Goal: Leave review/rating: Leave review/rating

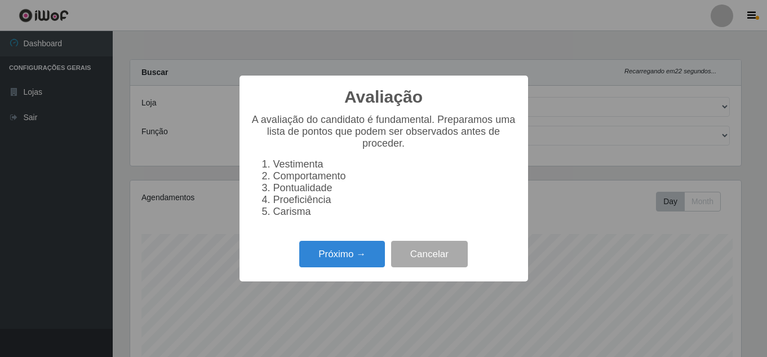
select select "513"
select select "22"
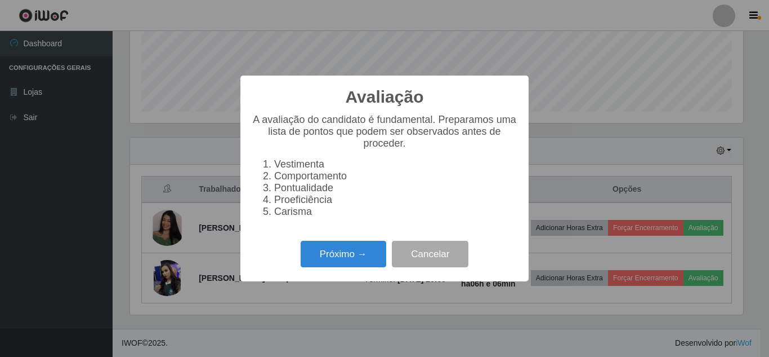
scroll to position [234, 613]
click at [337, 253] on button "Próximo →" at bounding box center [344, 254] width 86 height 26
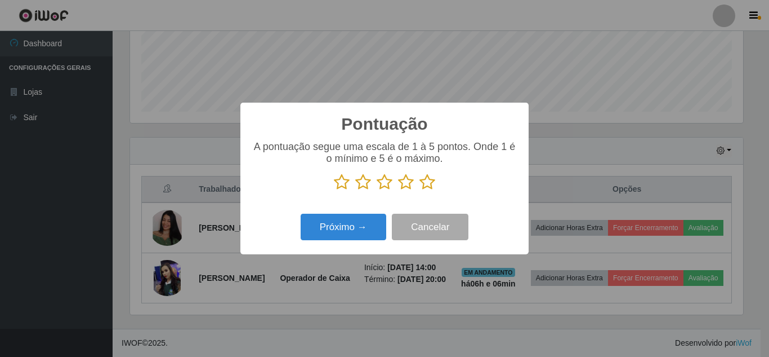
click at [426, 184] on icon at bounding box center [428, 181] width 16 height 17
click at [420, 190] on input "radio" at bounding box center [420, 190] width 0 height 0
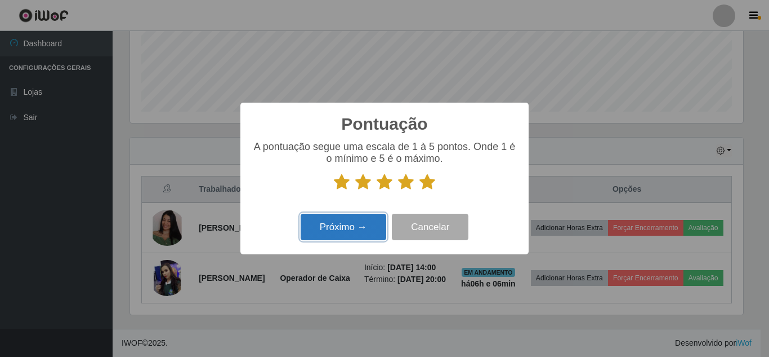
click at [339, 232] on button "Próximo →" at bounding box center [344, 226] width 86 height 26
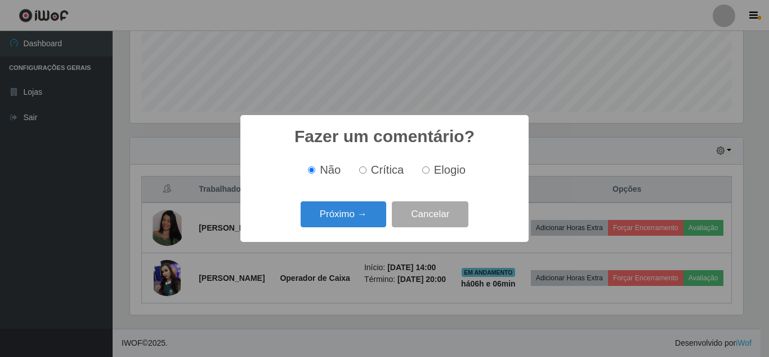
drag, startPoint x: 426, startPoint y: 173, endPoint x: 387, endPoint y: 189, distance: 42.5
click at [426, 173] on input "Elogio" at bounding box center [425, 169] width 7 height 7
radio input "true"
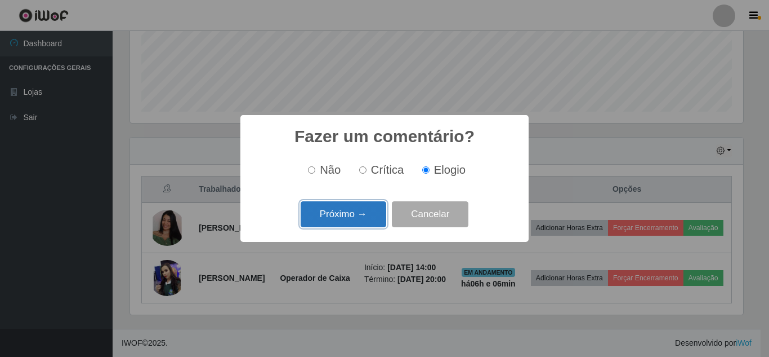
click at [357, 215] on button "Próximo →" at bounding box center [344, 214] width 86 height 26
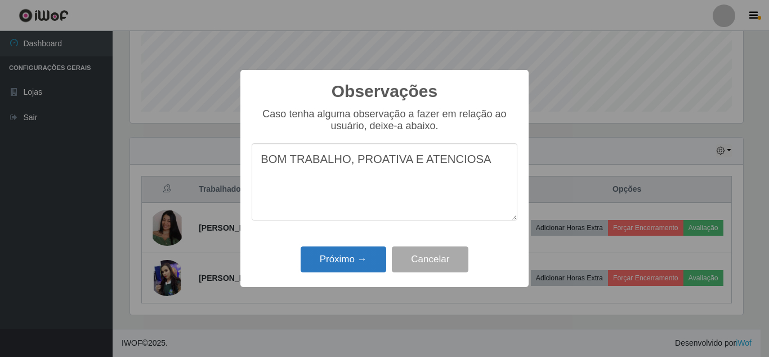
type textarea "BOM TRABALHO, PROATIVA E ATENCIOSA"
click at [371, 260] on button "Próximo →" at bounding box center [344, 259] width 86 height 26
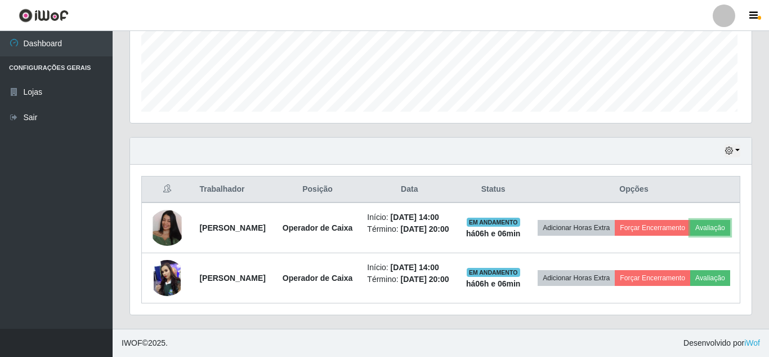
scroll to position [234, 619]
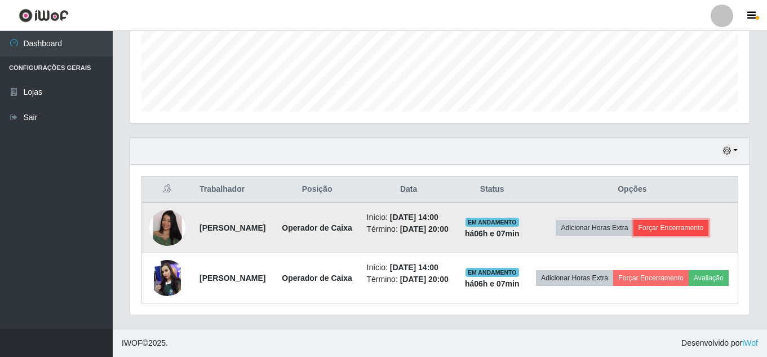
click at [674, 220] on button "Forçar Encerramento" at bounding box center [670, 228] width 75 height 16
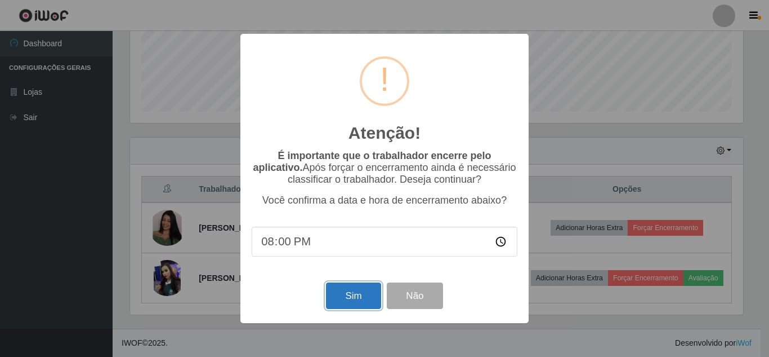
click at [348, 301] on button "Sim" at bounding box center [353, 295] width 55 height 26
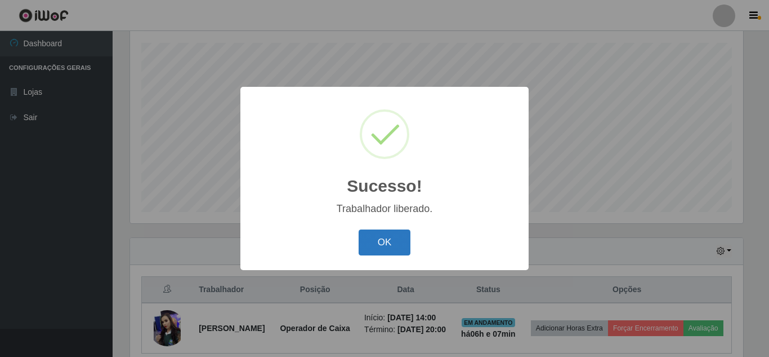
click at [399, 238] on button "OK" at bounding box center [385, 242] width 52 height 26
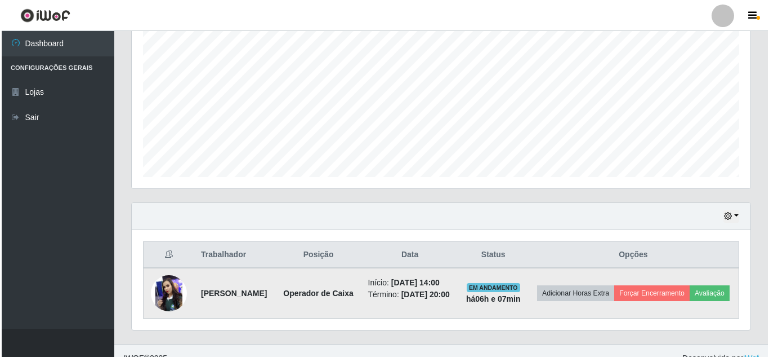
scroll to position [261, 0]
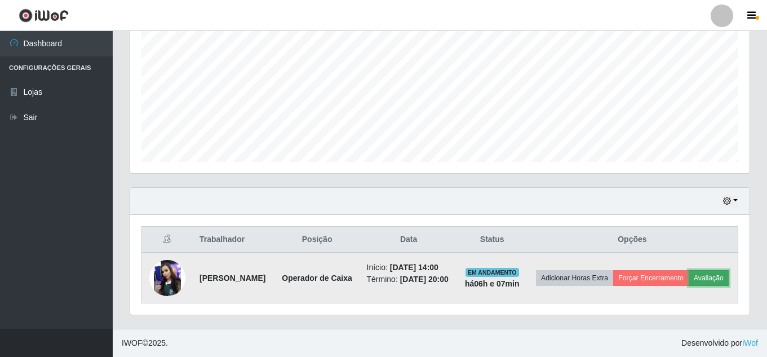
click at [688, 272] on button "Avaliação" at bounding box center [708, 278] width 40 height 16
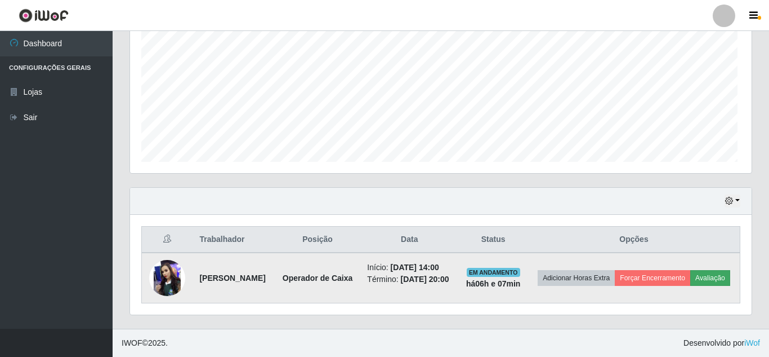
scroll to position [234, 613]
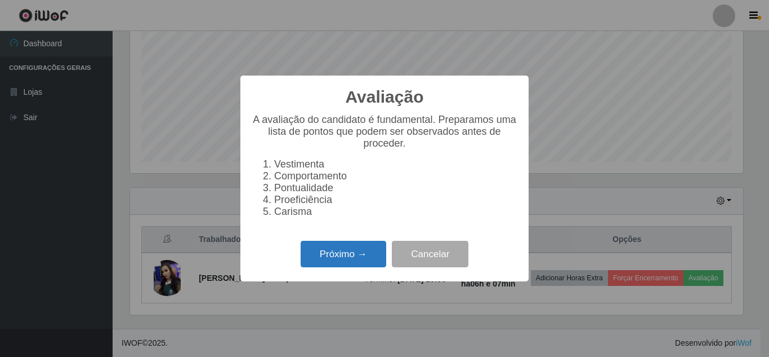
click at [333, 264] on button "Próximo →" at bounding box center [344, 254] width 86 height 26
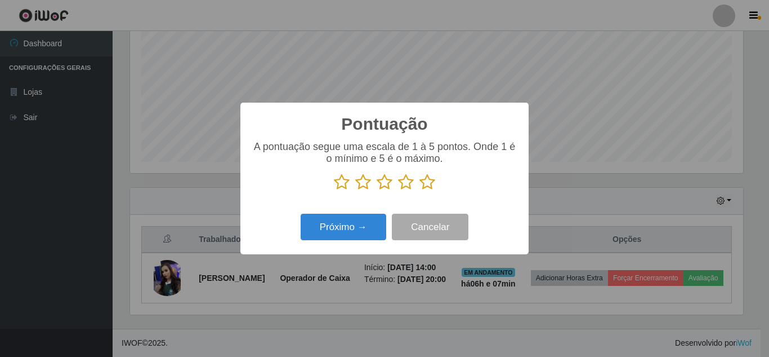
scroll to position [563059, 562680]
click at [387, 185] on icon at bounding box center [385, 181] width 16 height 17
click at [377, 190] on input "radio" at bounding box center [377, 190] width 0 height 0
click at [354, 230] on button "Próximo →" at bounding box center [344, 226] width 86 height 26
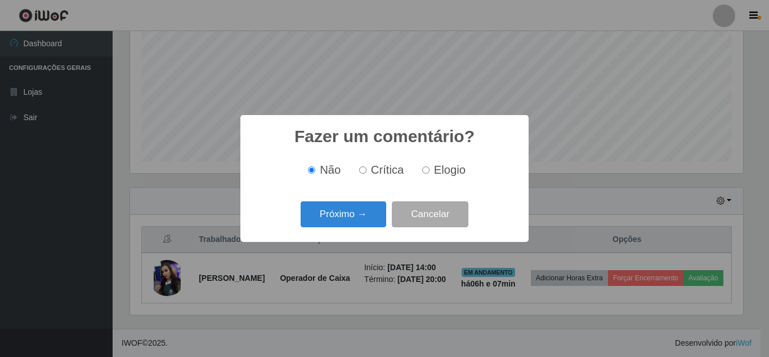
click at [427, 172] on input "Elogio" at bounding box center [425, 169] width 7 height 7
radio input "true"
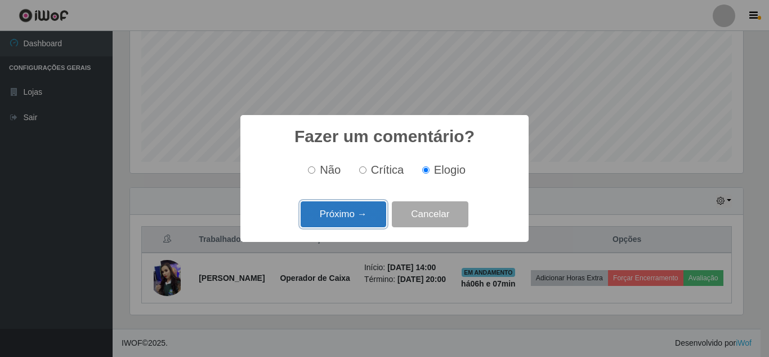
click at [337, 216] on button "Próximo →" at bounding box center [344, 214] width 86 height 26
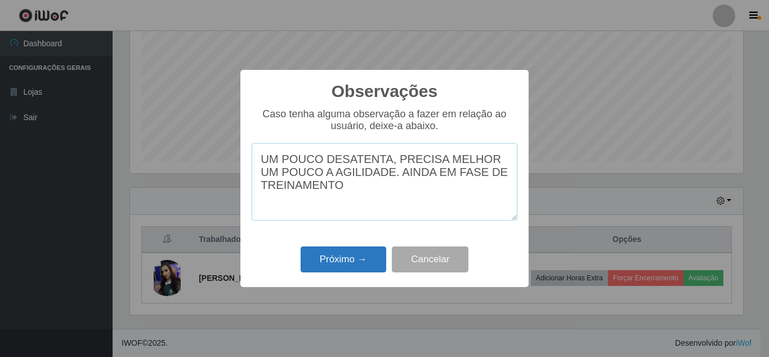
type textarea "UM POUCO DESATENTA, PRECISA MELHOR UM POUCO A AGILIDADE. AINDA EM FASE DE TREIN…"
click at [350, 268] on button "Próximo →" at bounding box center [344, 259] width 86 height 26
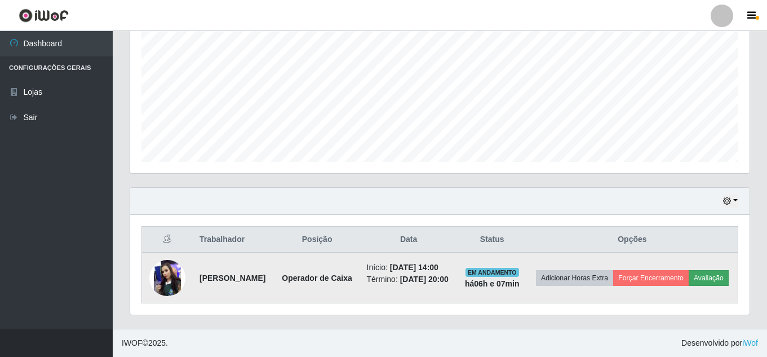
scroll to position [250, 0]
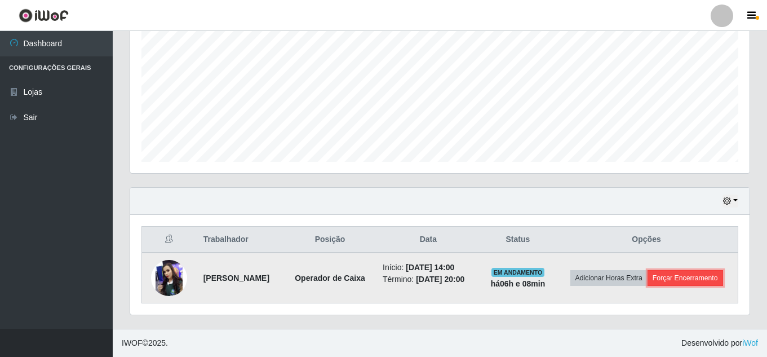
click at [658, 282] on button "Forçar Encerramento" at bounding box center [684, 278] width 75 height 16
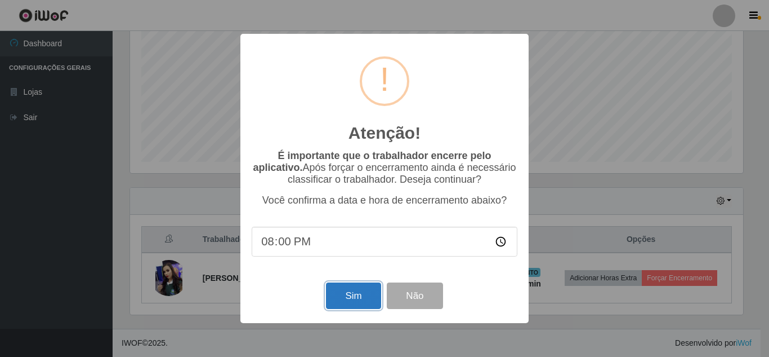
click at [344, 303] on button "Sim" at bounding box center [353, 295] width 55 height 26
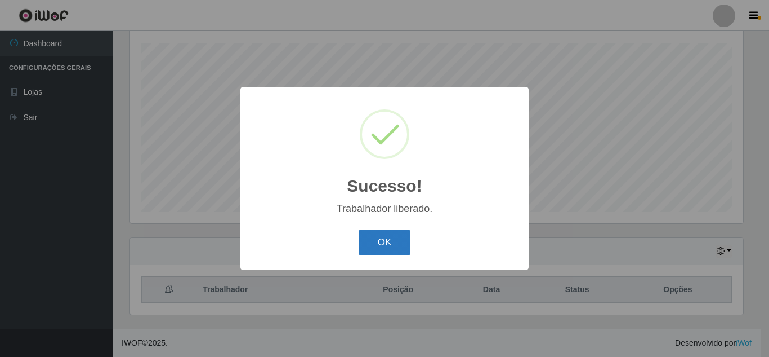
click at [379, 241] on button "OK" at bounding box center [385, 242] width 52 height 26
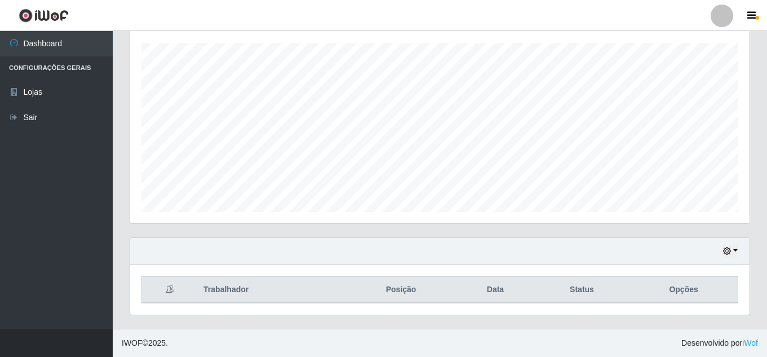
scroll to position [0, 0]
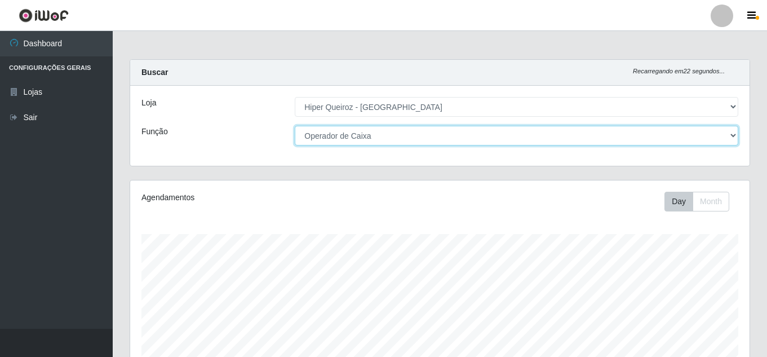
click at [394, 139] on select "[Selecione...] Embalador Embalador + Embalador ++ Operador de Caixa Operador de…" at bounding box center [516, 136] width 443 height 20
select select "1"
click at [295, 126] on select "[Selecione...] Embalador Embalador + Embalador ++ Operador de Caixa Operador de…" at bounding box center [516, 136] width 443 height 20
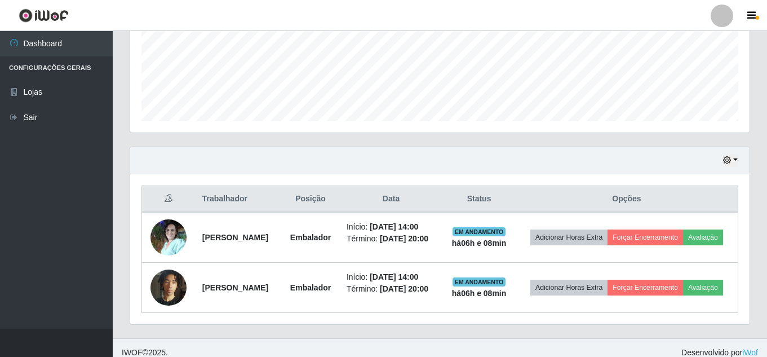
scroll to position [308, 0]
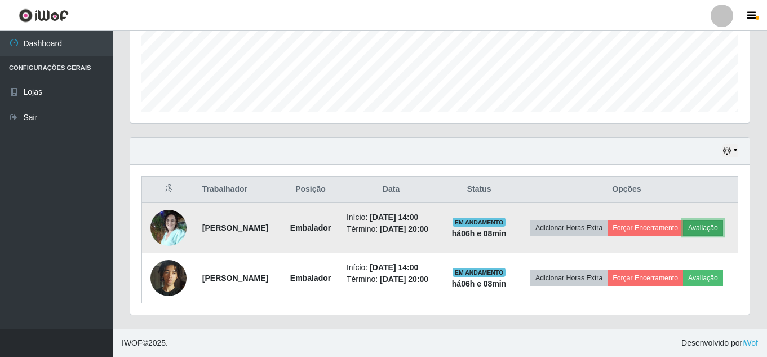
click at [683, 225] on button "Avaliação" at bounding box center [703, 228] width 40 height 16
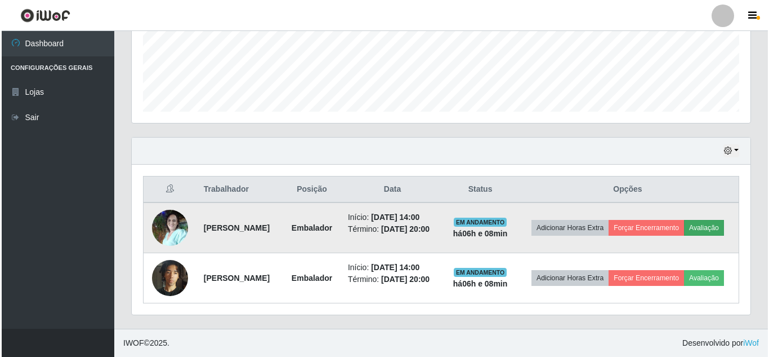
scroll to position [234, 613]
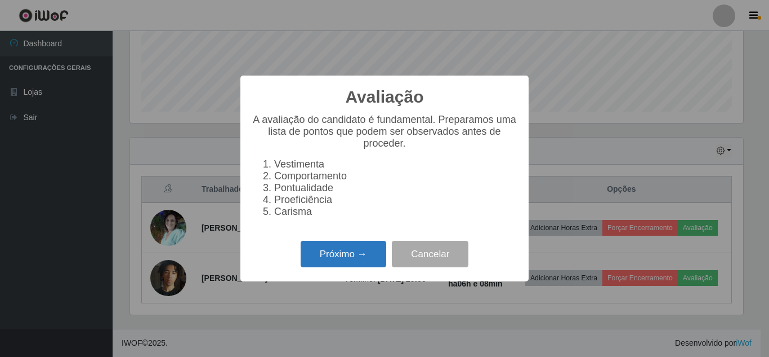
click at [344, 262] on button "Próximo →" at bounding box center [344, 254] width 86 height 26
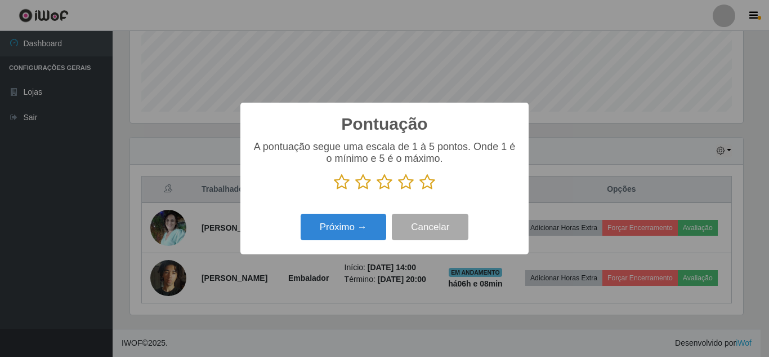
scroll to position [563059, 562680]
click at [434, 188] on icon at bounding box center [428, 181] width 16 height 17
click at [420, 190] on input "radio" at bounding box center [420, 190] width 0 height 0
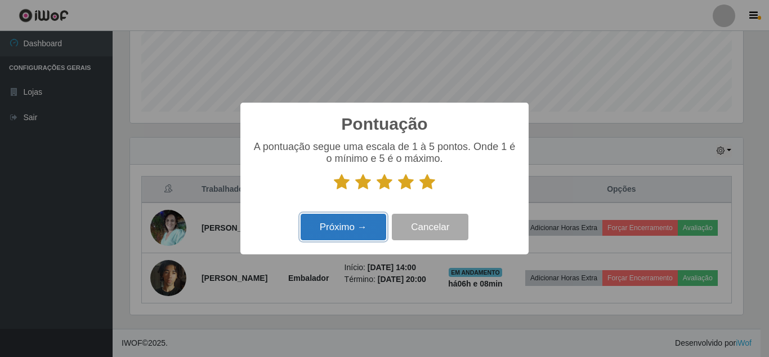
click at [353, 231] on button "Próximo →" at bounding box center [344, 226] width 86 height 26
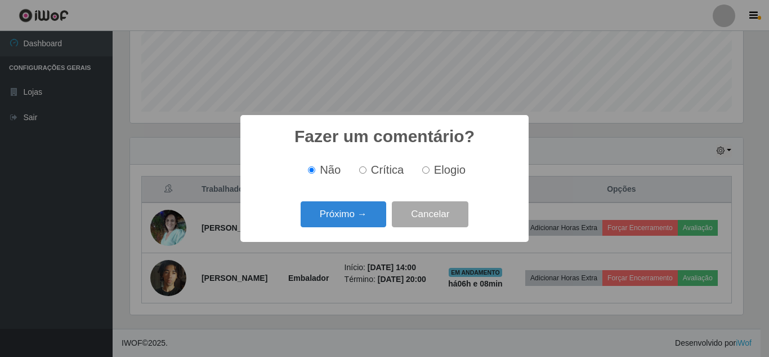
click at [425, 167] on label "Elogio" at bounding box center [442, 169] width 48 height 13
click at [425, 167] on input "Elogio" at bounding box center [425, 169] width 7 height 7
radio input "true"
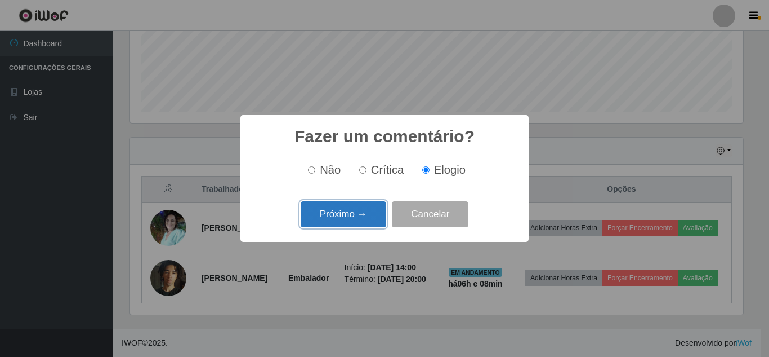
click at [367, 203] on button "Próximo →" at bounding box center [344, 214] width 86 height 26
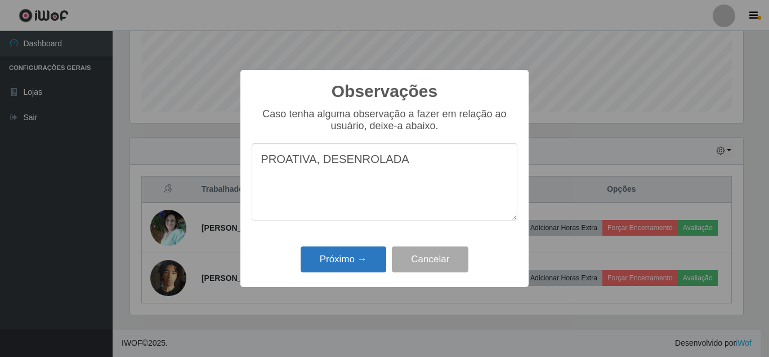
type textarea "PROATIVA, DESENROLADA"
click at [333, 266] on button "Próximo →" at bounding box center [344, 259] width 86 height 26
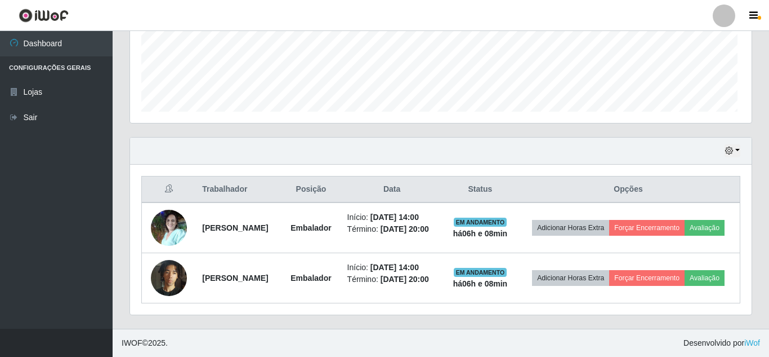
scroll to position [234, 619]
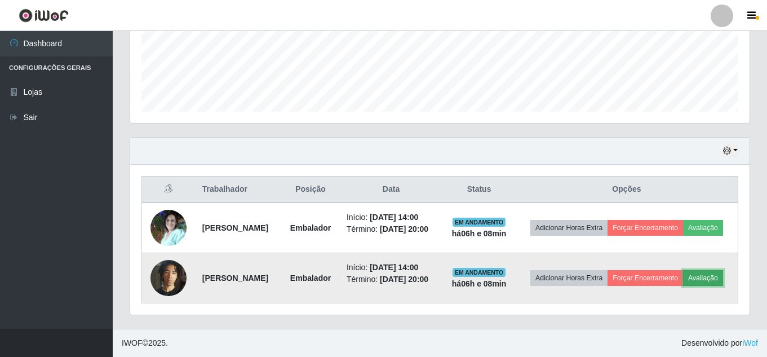
click at [683, 282] on button "Avaliação" at bounding box center [703, 278] width 40 height 16
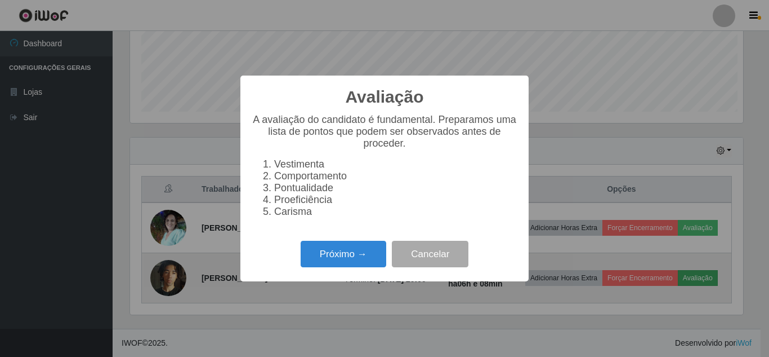
scroll to position [234, 613]
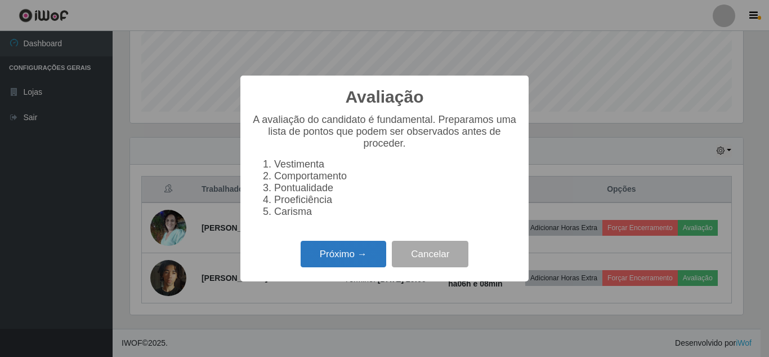
click at [348, 258] on button "Próximo →" at bounding box center [344, 254] width 86 height 26
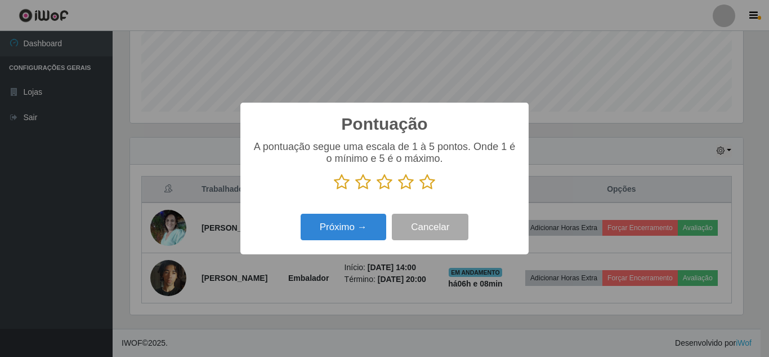
scroll to position [563059, 562680]
click at [365, 179] on icon at bounding box center [363, 181] width 16 height 17
click at [355, 190] on input "radio" at bounding box center [355, 190] width 0 height 0
click at [360, 233] on button "Próximo →" at bounding box center [344, 226] width 86 height 26
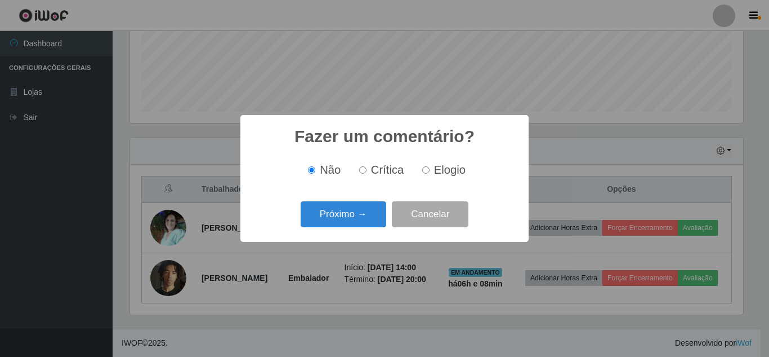
click at [363, 173] on input "Crítica" at bounding box center [362, 169] width 7 height 7
radio input "true"
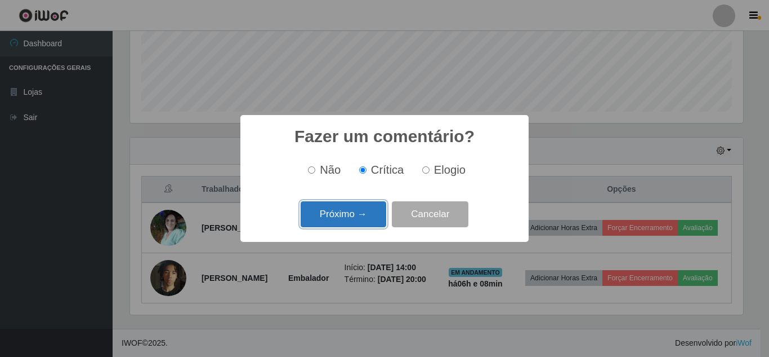
click at [341, 214] on button "Próximo →" at bounding box center [344, 214] width 86 height 26
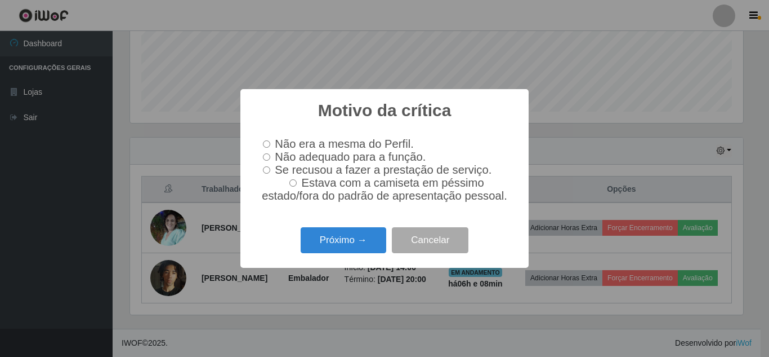
click at [269, 157] on input "Não adequado para a função." at bounding box center [266, 156] width 7 height 7
radio input "true"
click at [339, 245] on button "Próximo →" at bounding box center [344, 240] width 86 height 26
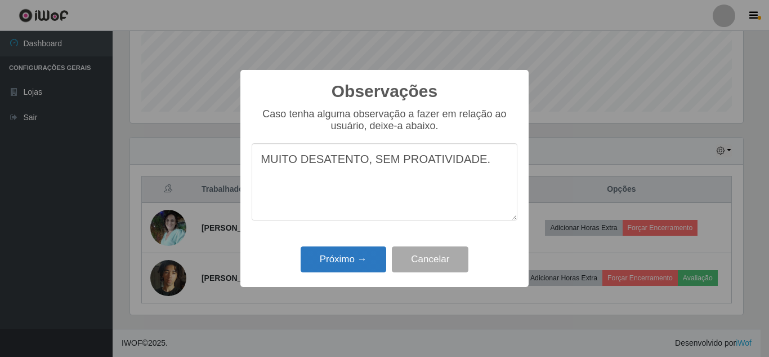
type textarea "MUITO DESATENTO, SEM PROATIVIDADE."
drag, startPoint x: 340, startPoint y: 265, endPoint x: 332, endPoint y: 262, distance: 8.4
click at [341, 265] on button "Próximo →" at bounding box center [344, 259] width 86 height 26
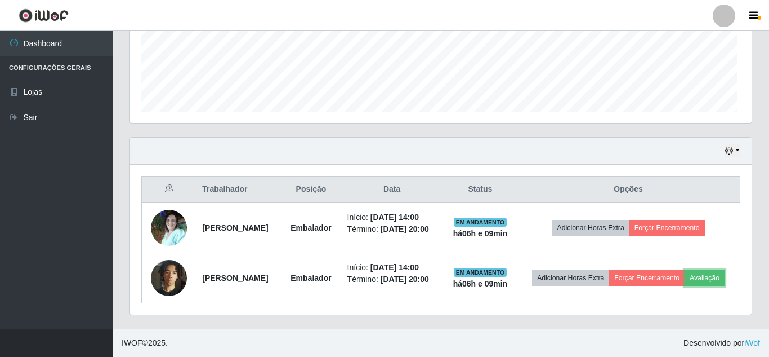
scroll to position [234, 619]
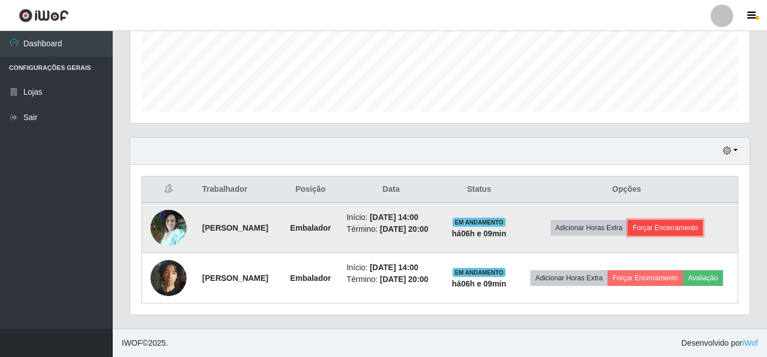
click at [669, 220] on button "Forçar Encerramento" at bounding box center [665, 228] width 75 height 16
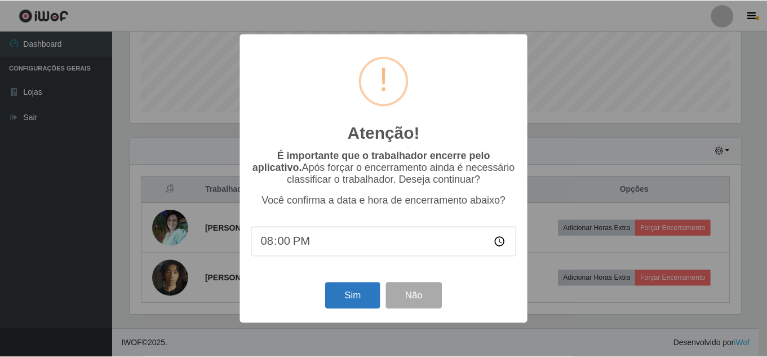
scroll to position [291, 0]
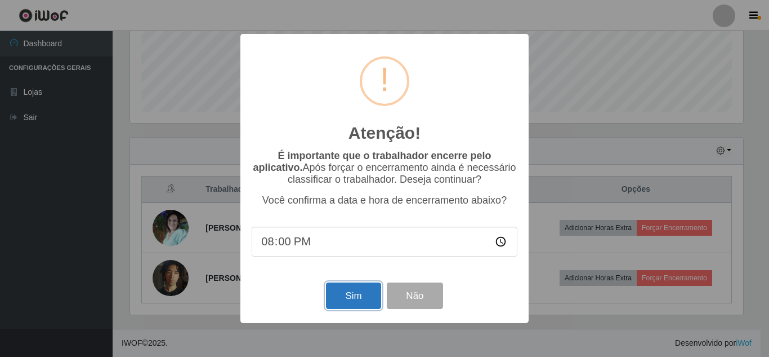
click at [357, 292] on button "Sim" at bounding box center [353, 295] width 55 height 26
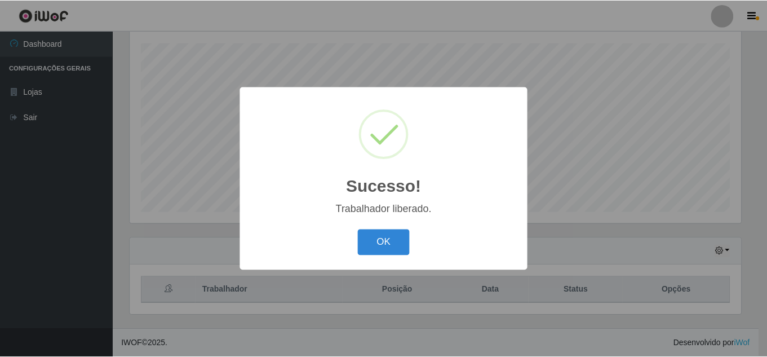
scroll to position [234, 613]
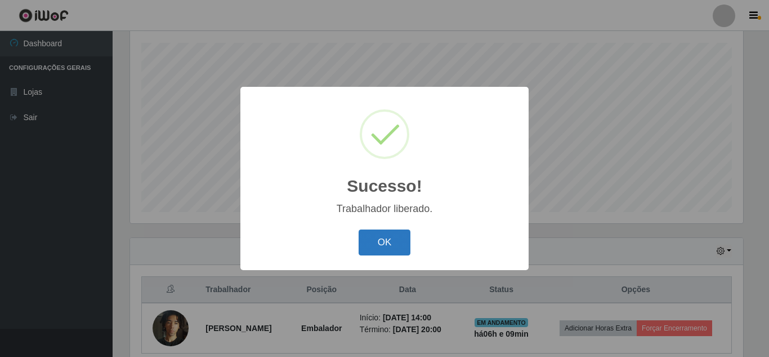
click at [392, 243] on button "OK" at bounding box center [385, 242] width 52 height 26
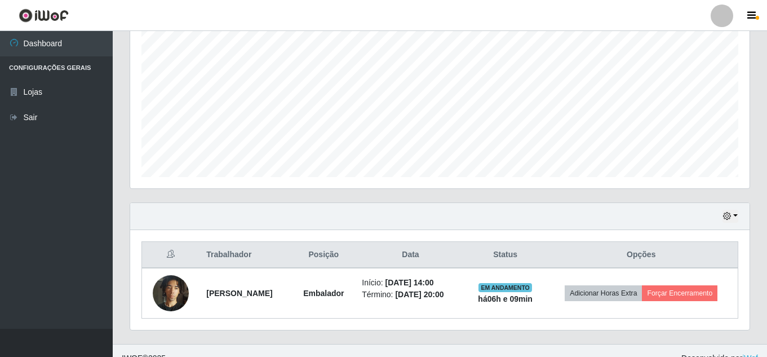
scroll to position [241, 0]
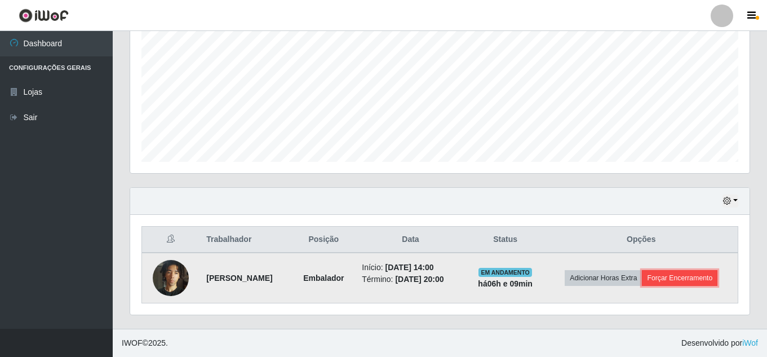
click at [697, 279] on button "Forçar Encerramento" at bounding box center [679, 278] width 75 height 16
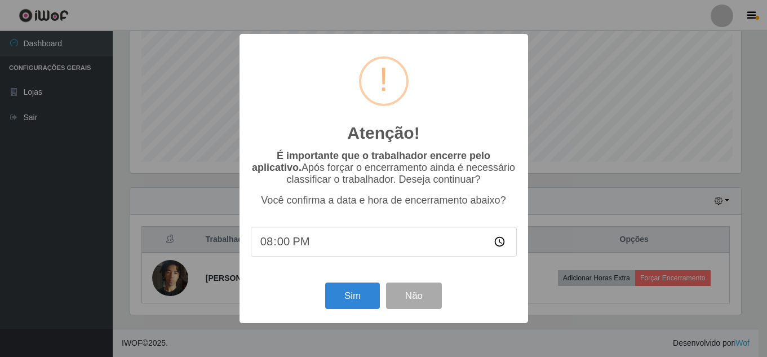
scroll to position [234, 613]
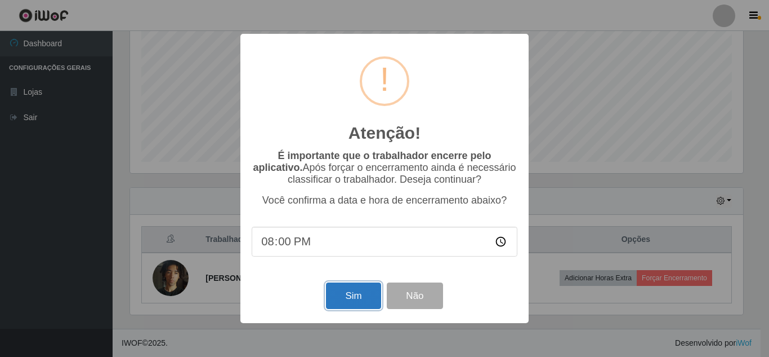
click at [343, 298] on button "Sim" at bounding box center [353, 295] width 55 height 26
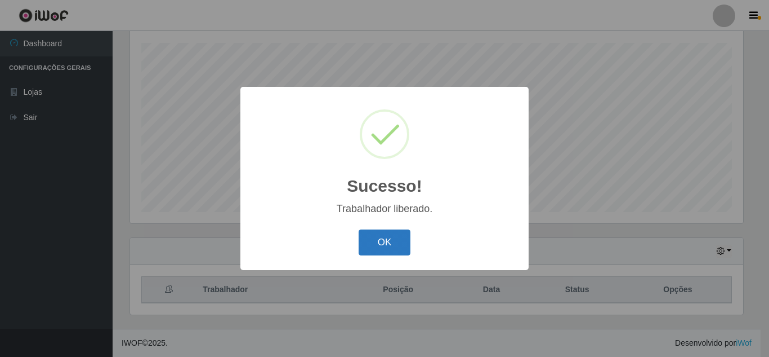
click at [391, 246] on button "OK" at bounding box center [385, 242] width 52 height 26
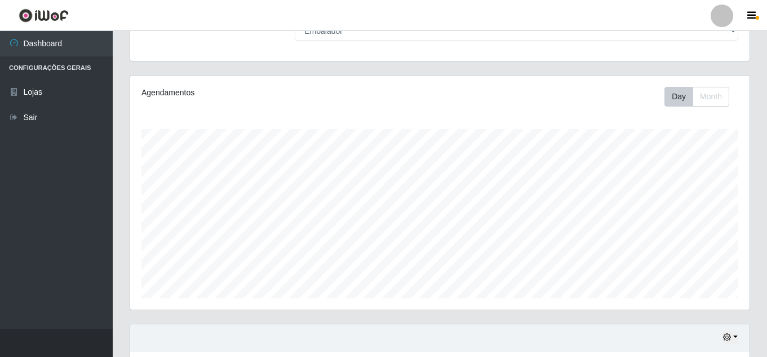
scroll to position [0, 0]
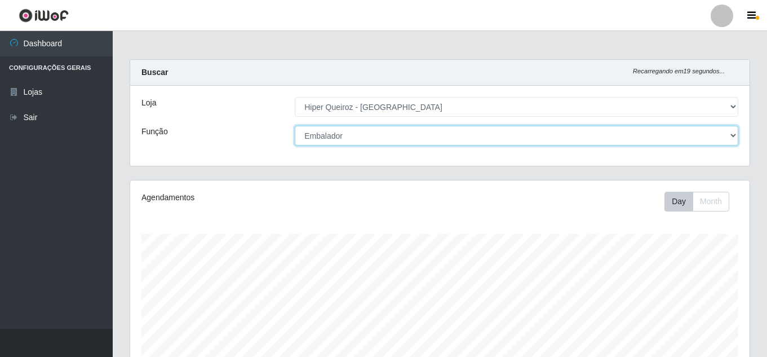
click at [358, 140] on select "[Selecione...] Embalador Embalador + Embalador ++ Operador de Caixa Operador de…" at bounding box center [516, 136] width 443 height 20
select select "22"
click at [295, 126] on select "[Selecione...] Embalador Embalador + Embalador ++ Operador de Caixa Operador de…" at bounding box center [516, 136] width 443 height 20
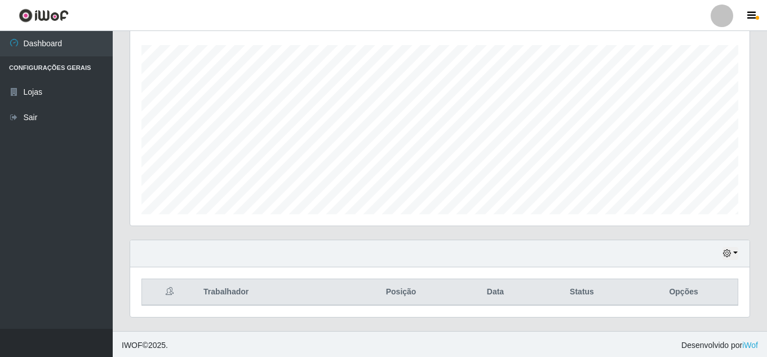
scroll to position [191, 0]
click at [729, 250] on icon "button" at bounding box center [727, 251] width 8 height 8
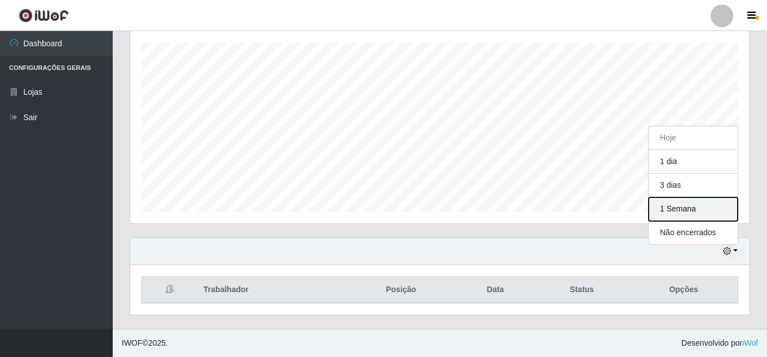
click at [666, 208] on button "1 Semana" at bounding box center [692, 209] width 89 height 24
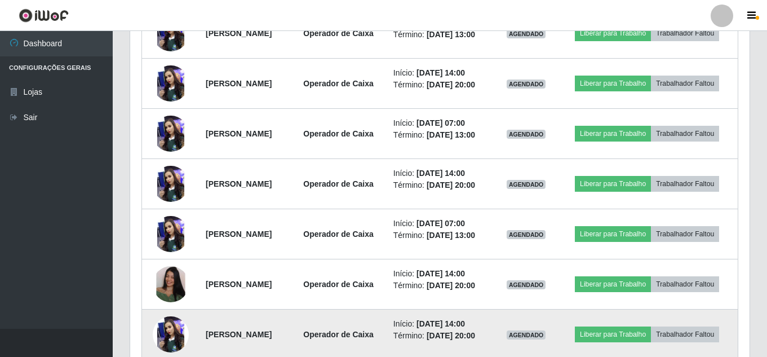
scroll to position [692, 0]
